Goal: Task Accomplishment & Management: Use online tool/utility

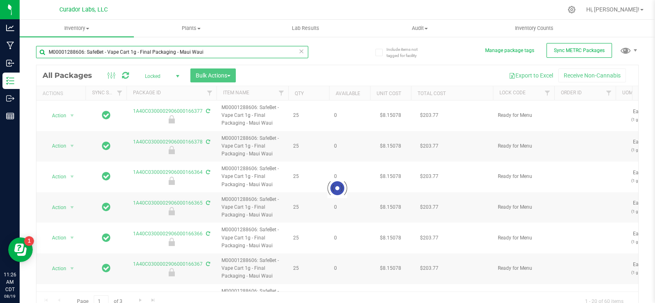
click at [212, 54] on input "M00001288606: SafeBet - Vape Cart 1g - Final Packaging - Maui Waui" at bounding box center [172, 52] width 272 height 12
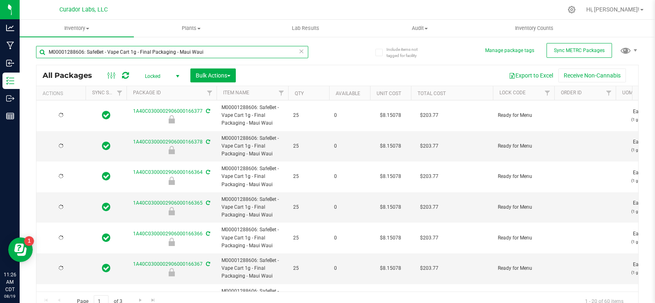
type input "[DATE]"
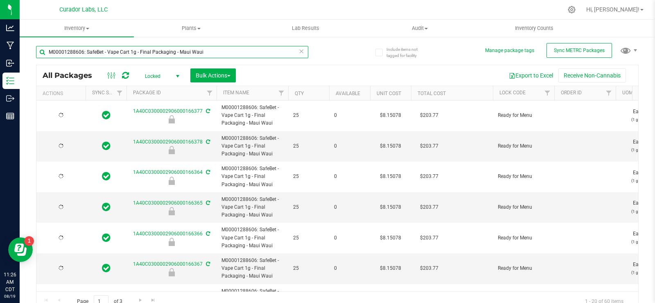
type input "[DATE]"
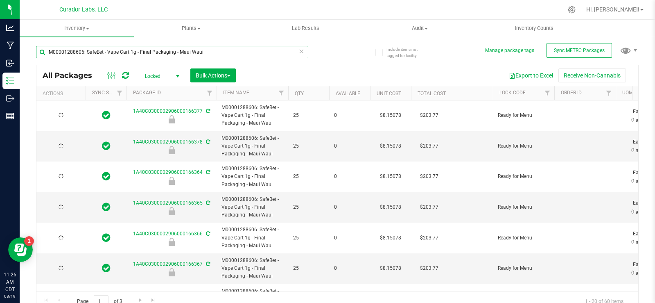
type input "[DATE]"
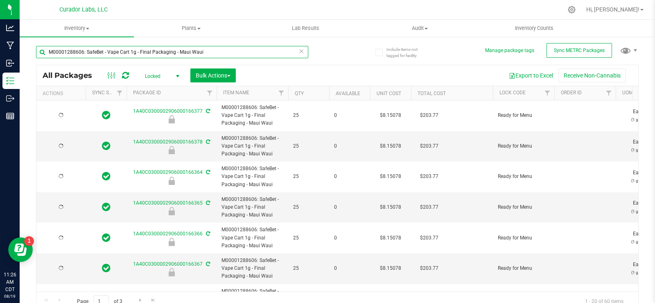
type input "[DATE]"
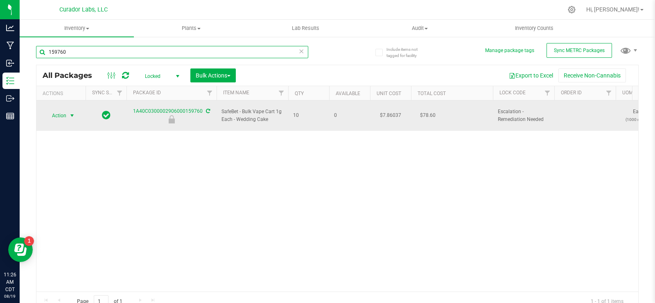
type input "159760"
click at [61, 113] on span "Action" at bounding box center [56, 115] width 22 height 11
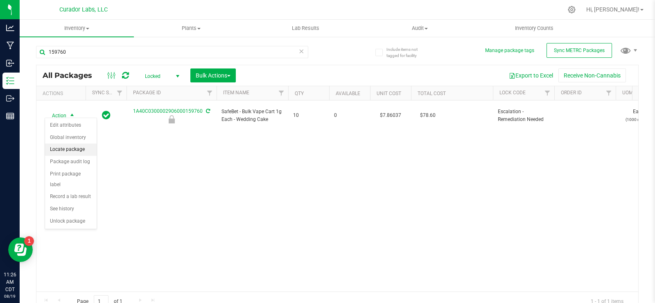
click at [78, 146] on li "Locate package" at bounding box center [71, 149] width 52 height 12
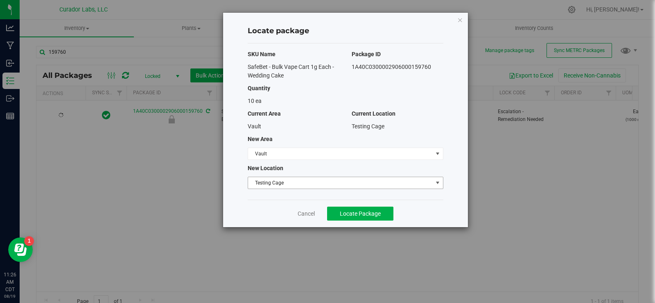
click at [331, 185] on span "Testing Cage" at bounding box center [340, 182] width 185 height 11
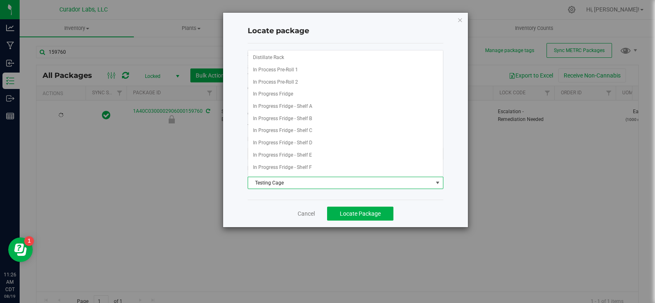
scroll to position [218, 0]
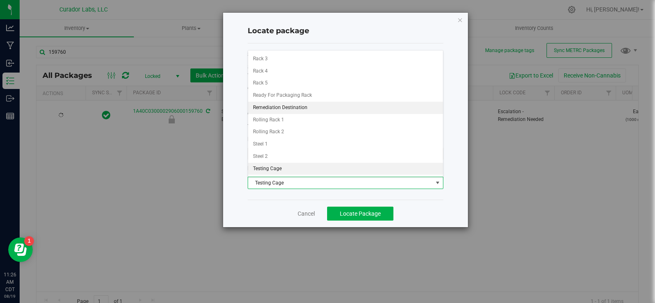
click at [318, 105] on li "Remediation Destination" at bounding box center [345, 108] width 195 height 12
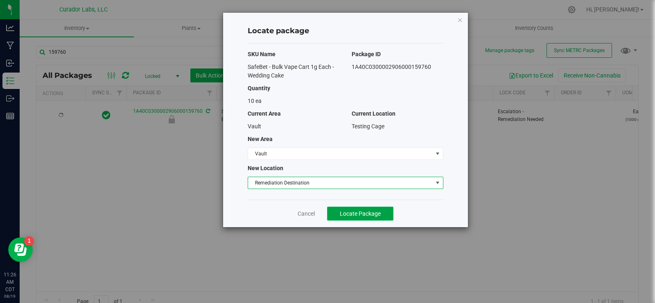
click at [352, 213] on span "Locate Package" at bounding box center [360, 213] width 41 height 7
